Goal: Task Accomplishment & Management: Manage account settings

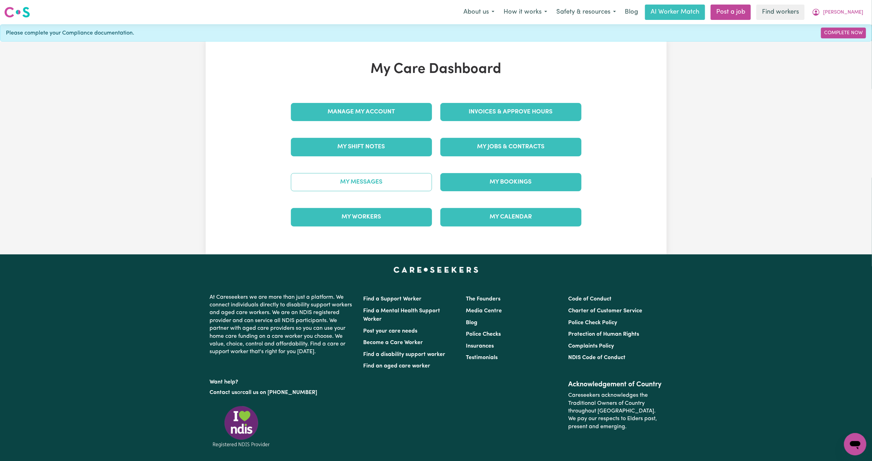
click at [364, 184] on link "My Messages" at bounding box center [361, 182] width 141 height 18
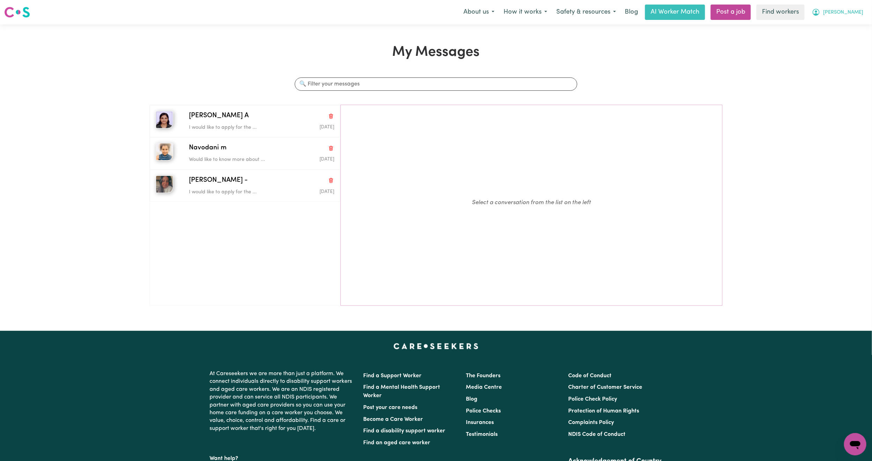
click at [859, 16] on span "Yvonne" at bounding box center [843, 13] width 40 height 8
click at [842, 39] on link "Logout" at bounding box center [839, 40] width 55 height 13
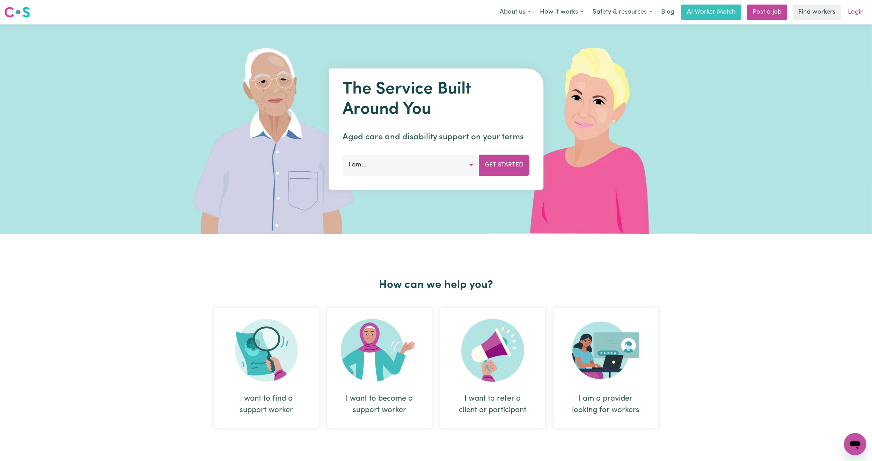
click at [858, 10] on link "Login" at bounding box center [856, 12] width 24 height 15
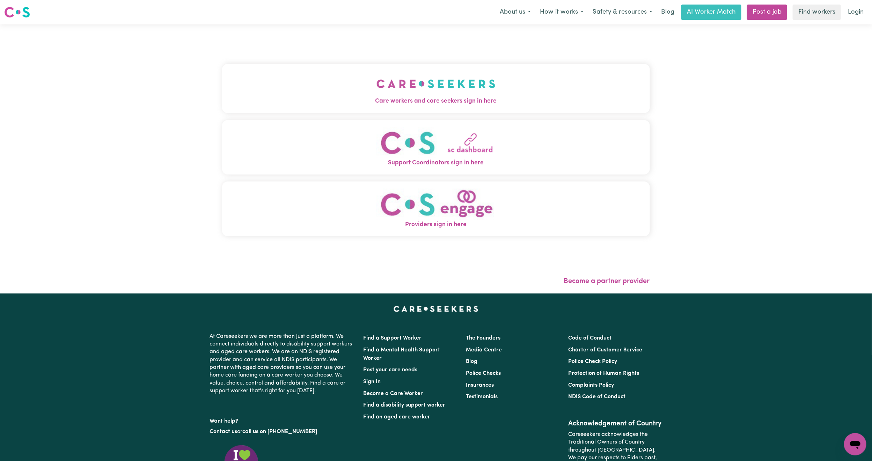
click at [376, 91] on img "Care workers and care seekers sign in here" at bounding box center [435, 84] width 119 height 26
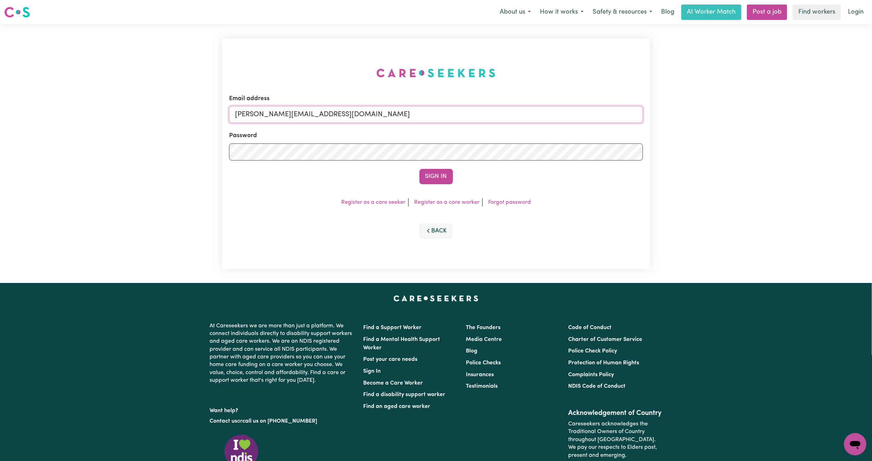
click at [349, 107] on input "mikayla+engage@careseekers.com.au" at bounding box center [436, 114] width 414 height 17
drag, startPoint x: 272, startPoint y: 115, endPoint x: 481, endPoint y: 137, distance: 209.5
click at [481, 137] on form "Email address superuser~mikayla@careseekers.com.au Password Sign In" at bounding box center [436, 139] width 414 height 90
type input "superuser~dogcatdatx@gmail.com"
click at [435, 172] on button "Sign In" at bounding box center [436, 176] width 34 height 15
